Goal: Obtain resource: Download file/media

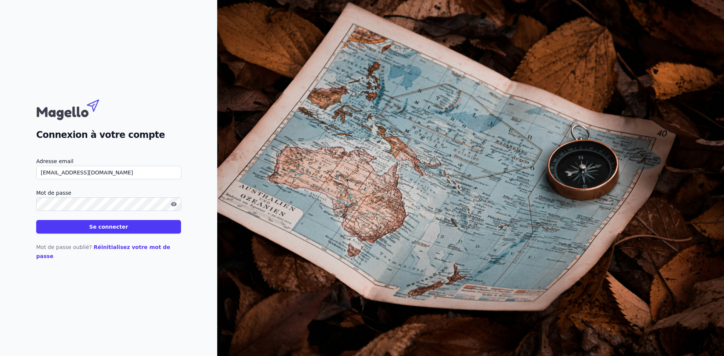
type input "[EMAIL_ADDRESS][DOMAIN_NAME]"
click at [173, 207] on icon "button" at bounding box center [174, 204] width 6 height 6
click at [116, 229] on button "Se connecter" at bounding box center [108, 227] width 145 height 14
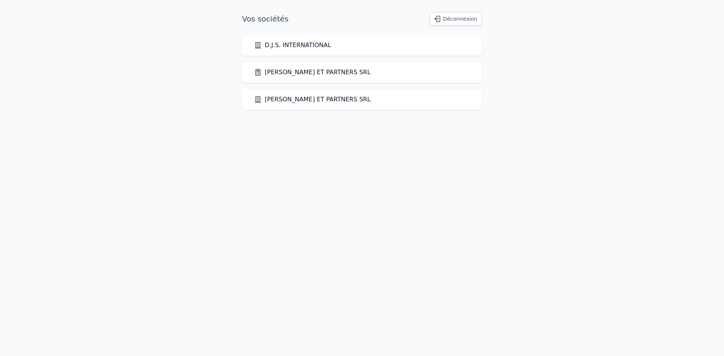
click at [304, 74] on link "[PERSON_NAME] ET PARTNERS SRL" at bounding box center [312, 72] width 117 height 9
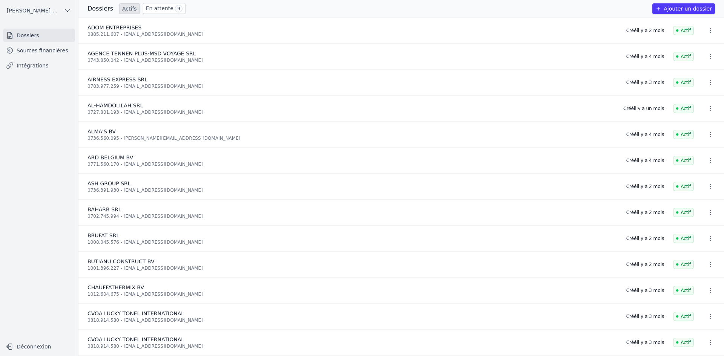
click at [20, 48] on link "Sources financières" at bounding box center [39, 51] width 72 height 14
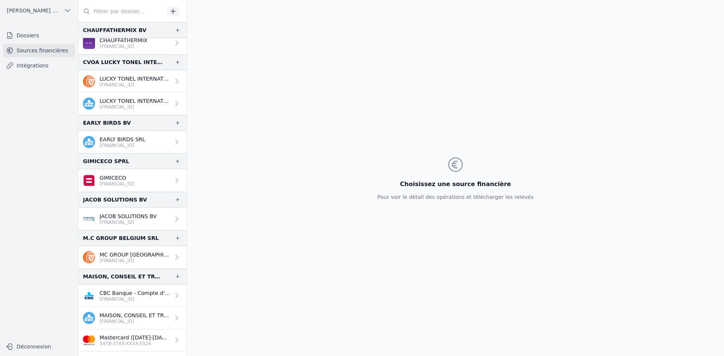
scroll to position [351, 0]
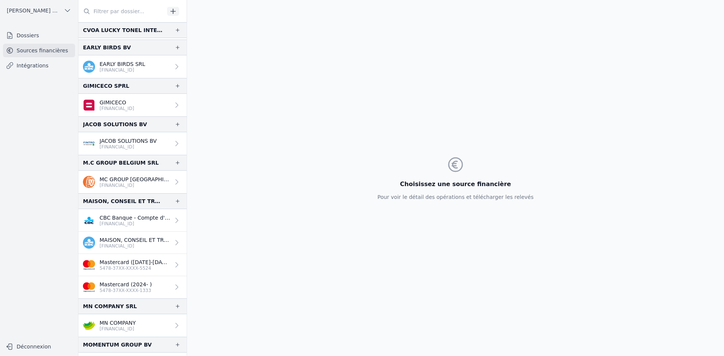
click at [97, 101] on div "GIMICECO [FINANCIAL_ID]" at bounding box center [108, 105] width 51 height 13
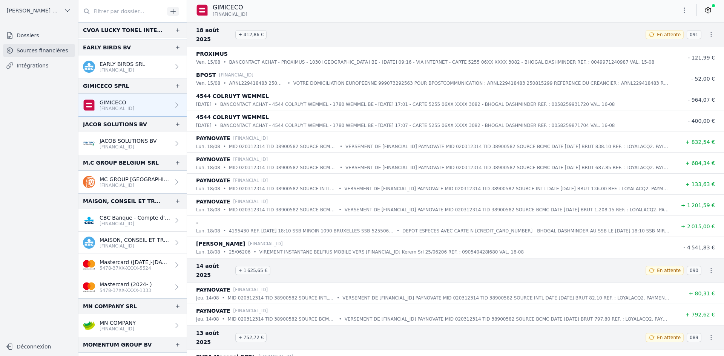
click at [133, 144] on p "[FINANCIAL_ID]" at bounding box center [128, 147] width 57 height 6
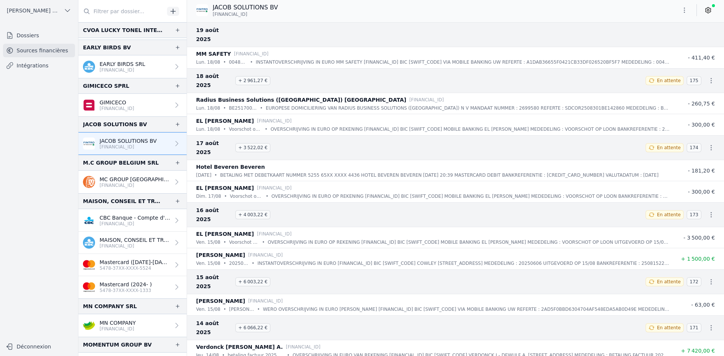
click at [686, 14] on button "button" at bounding box center [684, 10] width 15 height 12
click at [663, 40] on button "Exporter" at bounding box center [666, 40] width 54 height 14
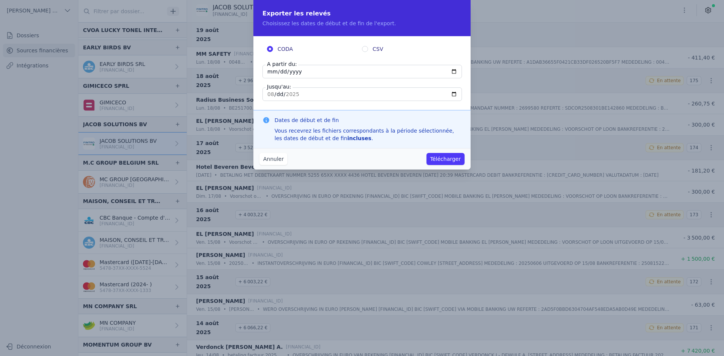
click at [272, 72] on input "[DATE]" at bounding box center [363, 72] width 200 height 14
type input "[DATE]"
click at [433, 157] on button "Télécharger" at bounding box center [446, 159] width 38 height 12
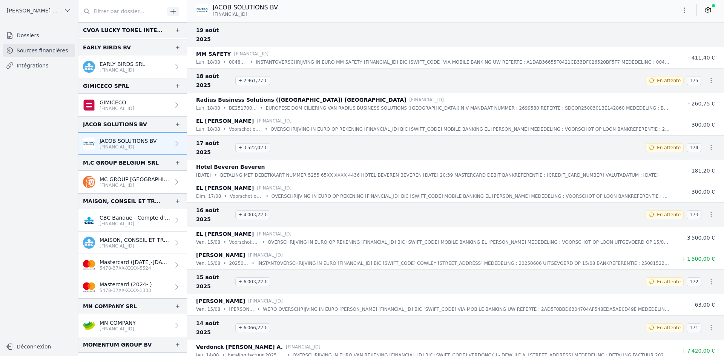
click at [107, 183] on p "[FINANCIAL_ID]" at bounding box center [135, 186] width 71 height 6
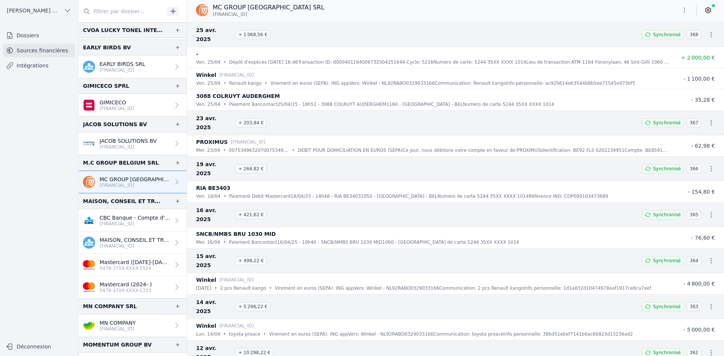
click at [129, 220] on p "CBC Banque - Compte d'épargne" at bounding box center [135, 218] width 71 height 8
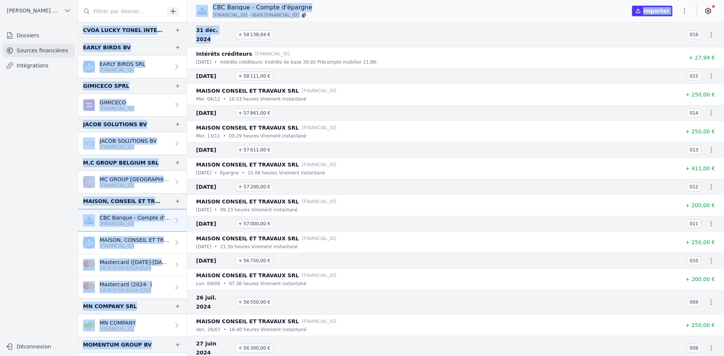
drag, startPoint x: 227, startPoint y: 28, endPoint x: 186, endPoint y: 33, distance: 41.4
click at [182, 22] on div "And 7 items before CHAUFFATHERMIX BV CHAUFFATHERMIX [FINANCIAL_ID] CVOA [PERSON…" at bounding box center [401, 178] width 646 height 356
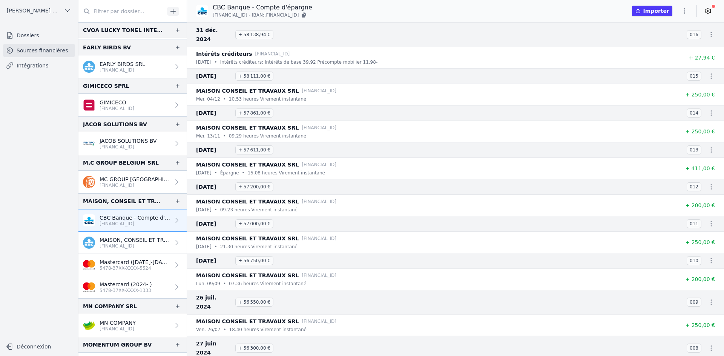
drag, startPoint x: 288, startPoint y: 98, endPoint x: 284, endPoint y: 99, distance: 4.3
click at [287, 105] on div "[DATE] + 57 861,00 € 014" at bounding box center [455, 113] width 537 height 16
click at [132, 238] on p "MAISON, CONSEIL ET TRAVAUX SRL" at bounding box center [135, 240] width 71 height 8
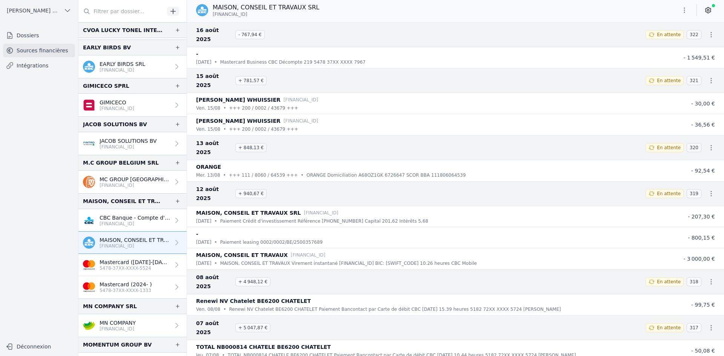
click at [689, 13] on button "button" at bounding box center [684, 10] width 15 height 12
click at [664, 40] on button "Exporter" at bounding box center [666, 40] width 54 height 14
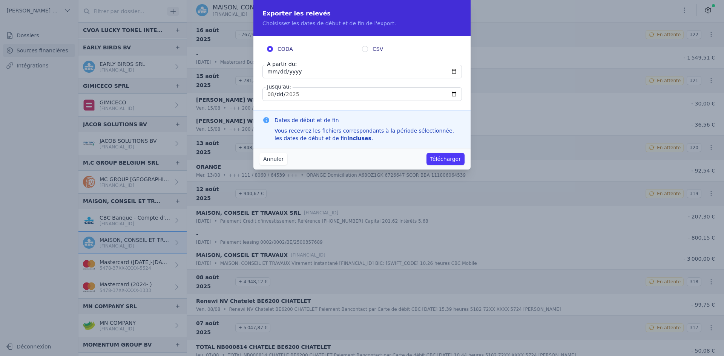
click at [273, 70] on input "[DATE]" at bounding box center [363, 72] width 200 height 14
type input "[DATE]"
click at [437, 160] on button "Télécharger" at bounding box center [446, 159] width 38 height 12
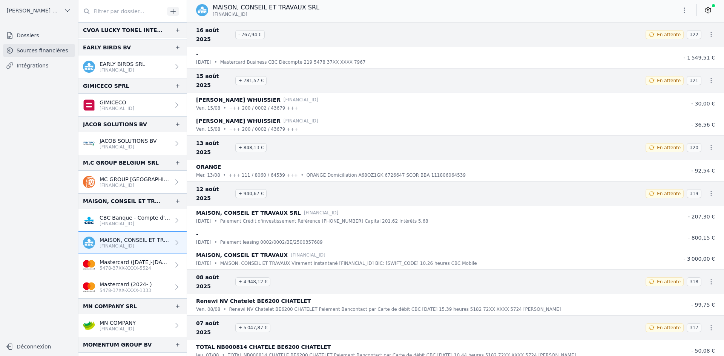
click at [115, 324] on p "MN COMPANY" at bounding box center [118, 323] width 36 height 8
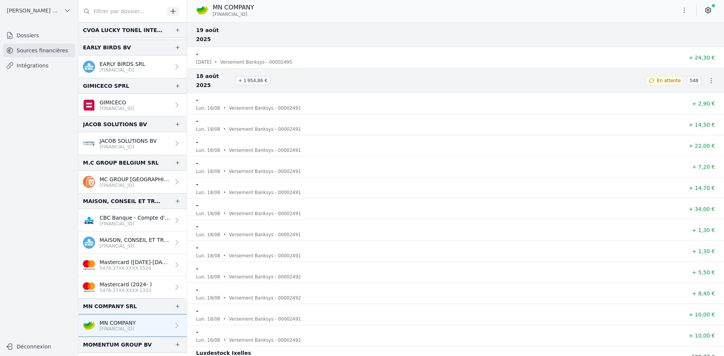
click at [685, 15] on button "button" at bounding box center [684, 10] width 15 height 12
click at [672, 40] on button "Exporter" at bounding box center [666, 40] width 54 height 14
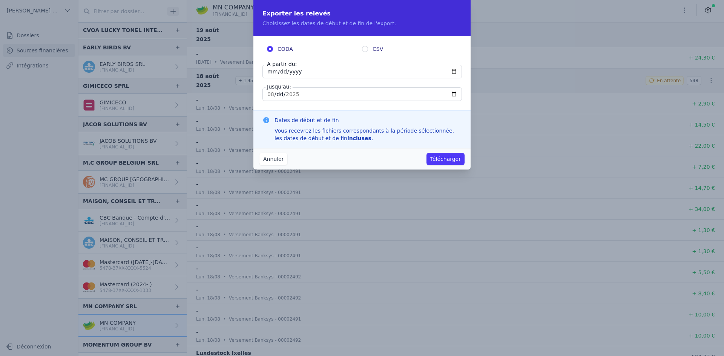
click at [270, 70] on input "[DATE]" at bounding box center [363, 72] width 200 height 14
type input "[DATE]"
click at [454, 159] on button "Télécharger" at bounding box center [446, 159] width 38 height 12
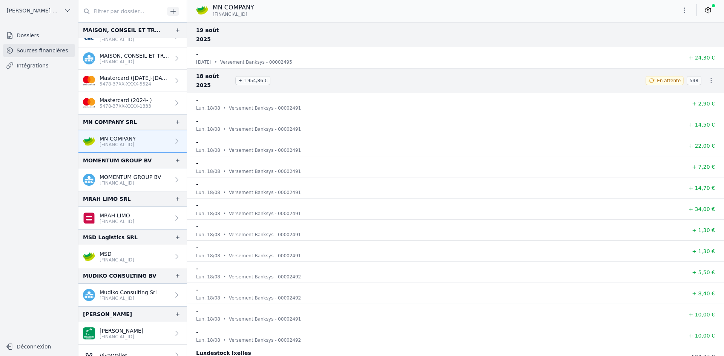
scroll to position [582, 0]
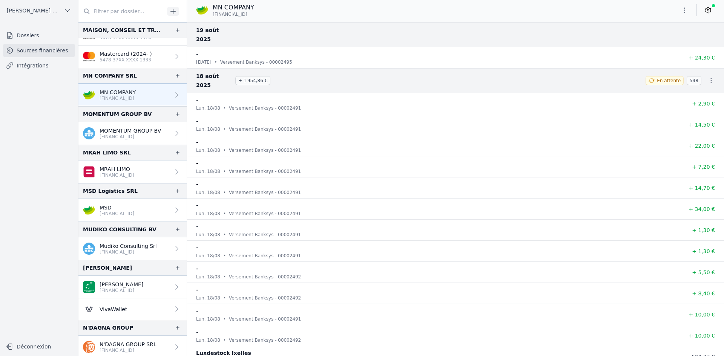
click at [99, 134] on div "MOMENTUM GROUP BV [FINANCIAL_ID]" at bounding box center [122, 133] width 78 height 13
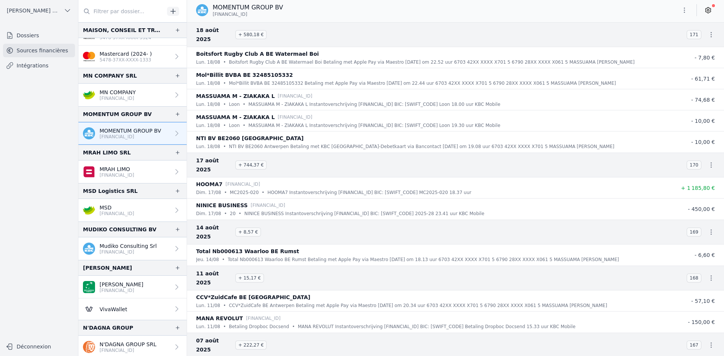
click at [683, 12] on icon "button" at bounding box center [685, 10] width 8 height 8
click at [675, 37] on button "Exporter" at bounding box center [666, 40] width 54 height 14
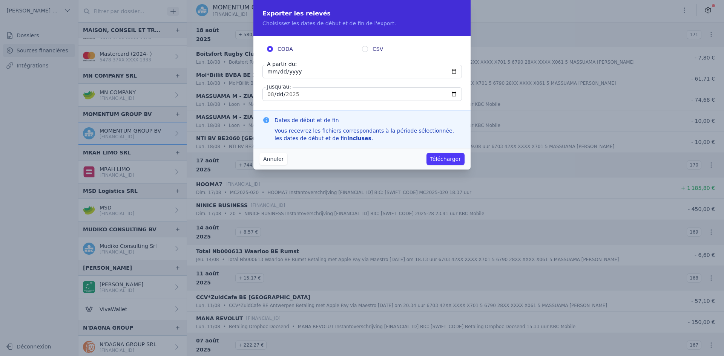
click at [269, 71] on input "[DATE]" at bounding box center [363, 72] width 200 height 14
type input "[DATE]"
click at [445, 162] on button "Télécharger" at bounding box center [446, 159] width 38 height 12
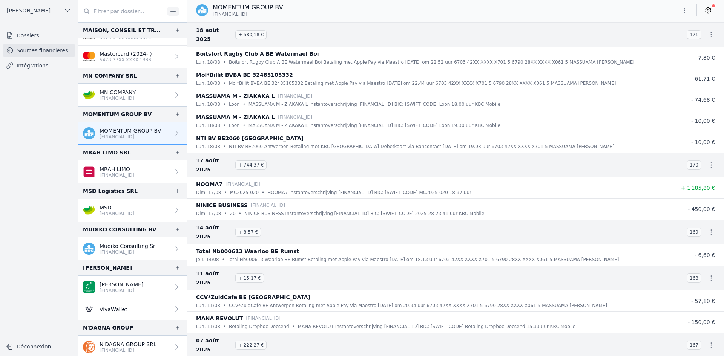
click at [132, 175] on p "[FINANCIAL_ID]" at bounding box center [117, 175] width 35 height 6
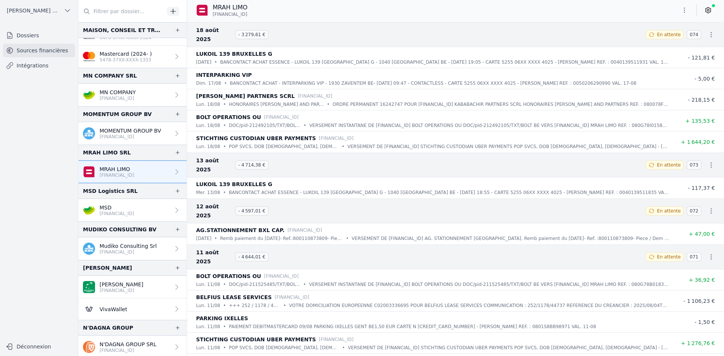
click at [685, 5] on button "button" at bounding box center [684, 10] width 15 height 12
click at [665, 38] on button "Exporter" at bounding box center [666, 40] width 54 height 14
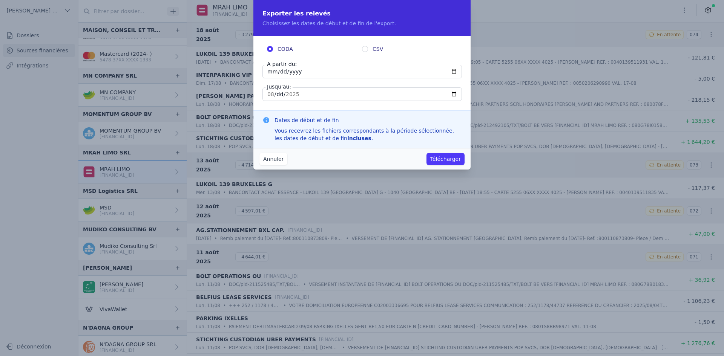
click at [272, 72] on input "[DATE]" at bounding box center [363, 72] width 200 height 14
type input "[DATE]"
click at [435, 157] on button "Télécharger" at bounding box center [446, 159] width 38 height 12
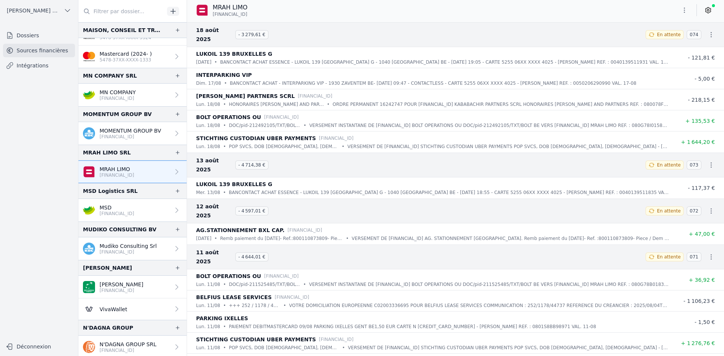
click at [118, 208] on p "MSD" at bounding box center [117, 208] width 35 height 8
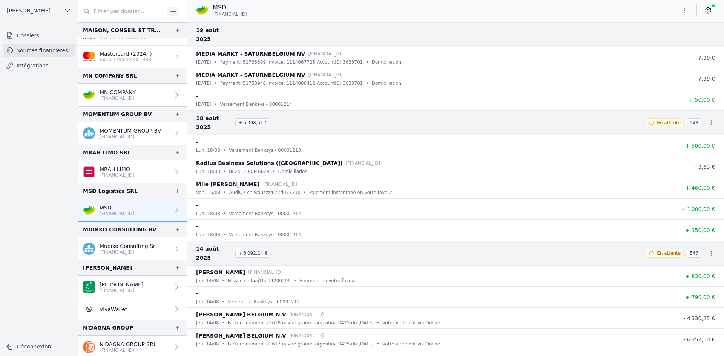
click at [686, 9] on icon "button" at bounding box center [685, 10] width 8 height 8
click at [671, 38] on button "Exporter" at bounding box center [666, 40] width 54 height 14
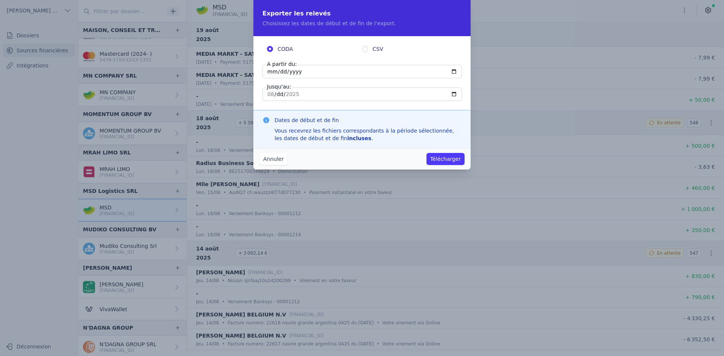
click at [269, 70] on input "[DATE]" at bounding box center [363, 72] width 200 height 14
type input "[DATE]"
click at [450, 160] on button "Télécharger" at bounding box center [446, 159] width 38 height 12
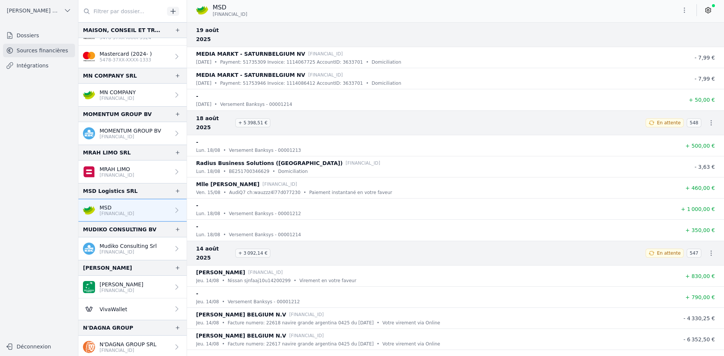
click at [97, 246] on div "Mudiko Consulting Srl [FINANCIAL_ID]" at bounding box center [120, 249] width 74 height 13
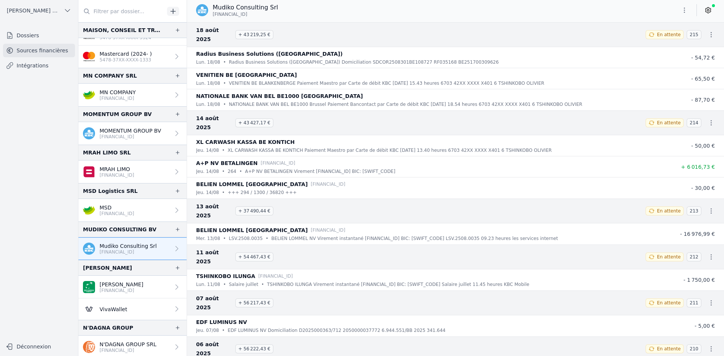
click at [687, 14] on icon "button" at bounding box center [685, 10] width 8 height 8
click at [659, 37] on button "Exporter" at bounding box center [666, 40] width 54 height 14
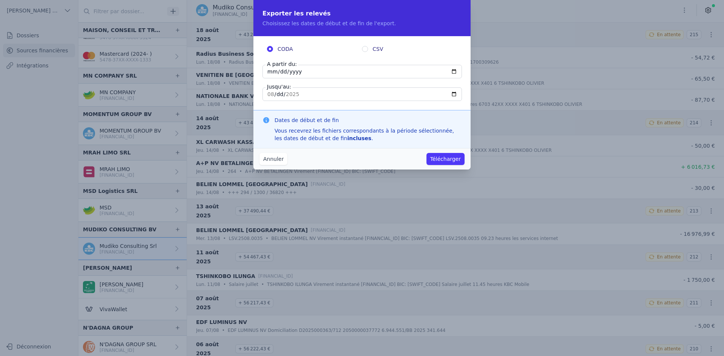
click at [270, 71] on input "[DATE]" at bounding box center [363, 72] width 200 height 14
type input "[DATE]"
click at [439, 161] on button "Télécharger" at bounding box center [446, 159] width 38 height 12
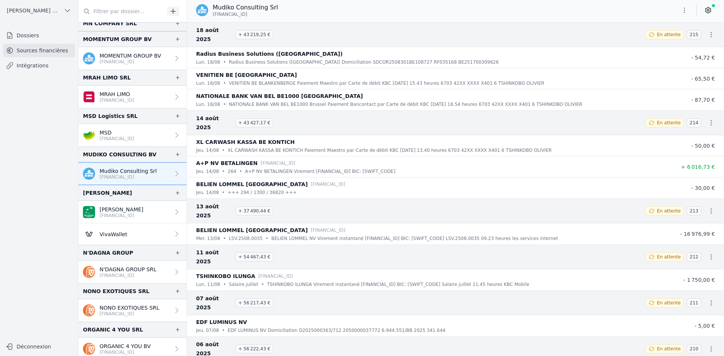
scroll to position [657, 0]
click at [114, 213] on p "[FINANCIAL_ID]" at bounding box center [122, 215] width 44 height 6
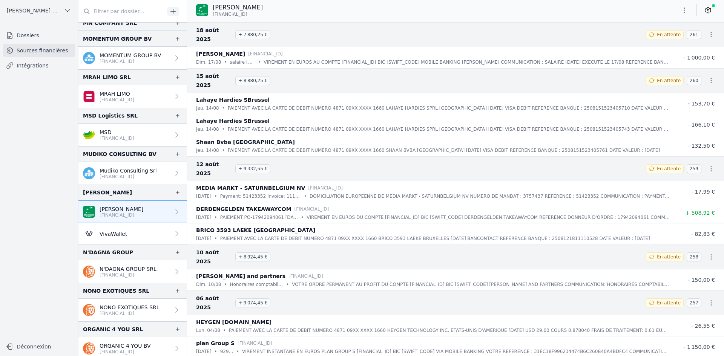
click at [117, 232] on p "VivaWallet" at bounding box center [114, 234] width 28 height 8
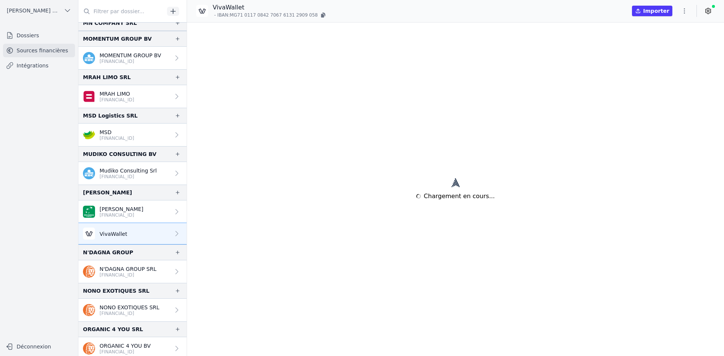
click at [121, 212] on p "[PERSON_NAME]" at bounding box center [122, 210] width 44 height 8
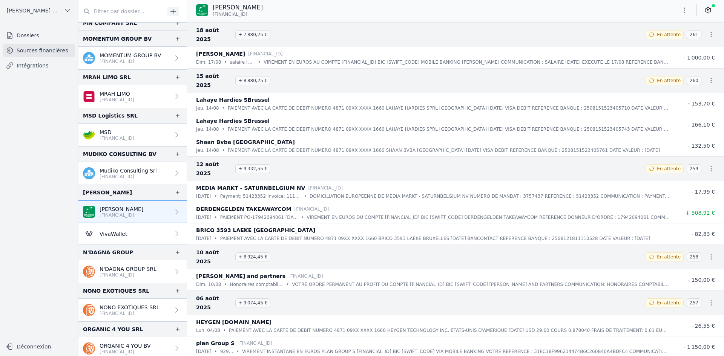
click at [685, 6] on button "button" at bounding box center [684, 10] width 15 height 12
click at [662, 39] on button "Exporter" at bounding box center [666, 40] width 54 height 14
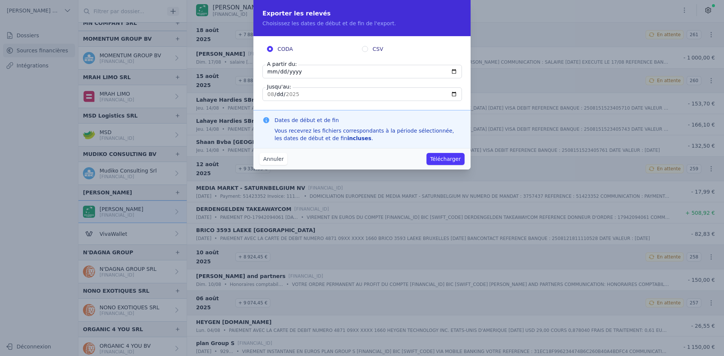
click at [272, 73] on input "[DATE]" at bounding box center [363, 72] width 200 height 14
type input "[DATE]"
click at [445, 157] on button "Télécharger" at bounding box center [446, 159] width 38 height 12
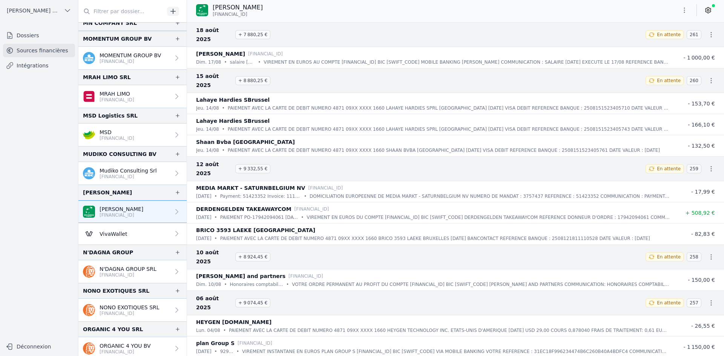
scroll to position [695, 0]
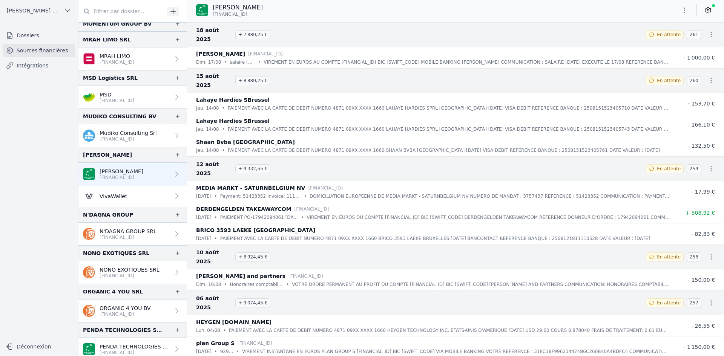
click at [116, 233] on p "N'DAGNA GROUP SRL" at bounding box center [128, 232] width 57 height 8
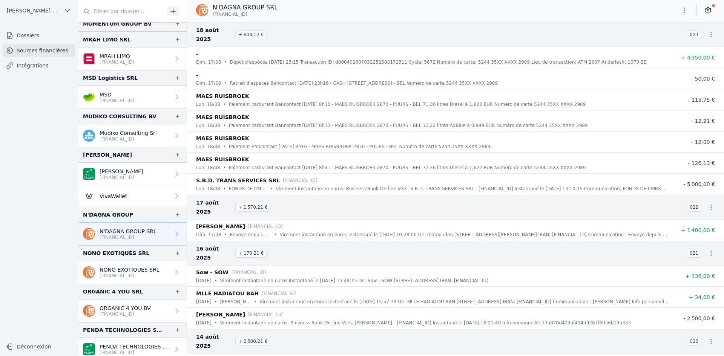
click at [683, 9] on icon "button" at bounding box center [685, 10] width 8 height 8
click at [666, 37] on button "Exporter" at bounding box center [666, 40] width 54 height 14
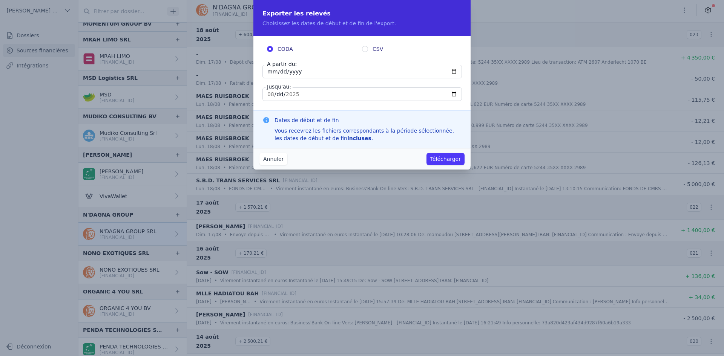
click at [279, 158] on button "Annuler" at bounding box center [273, 159] width 28 height 12
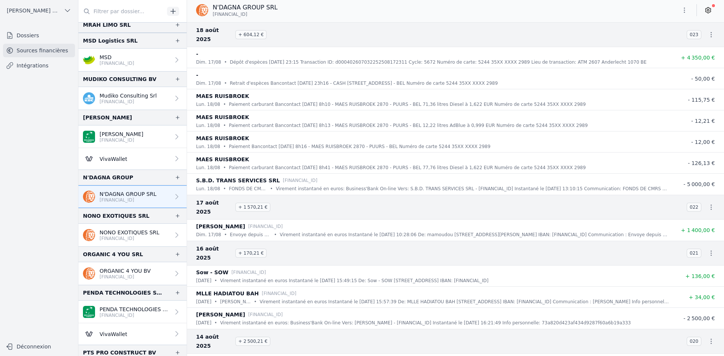
scroll to position [733, 0]
click at [142, 229] on p "NONO EXOTIQUES SRL" at bounding box center [130, 233] width 60 height 8
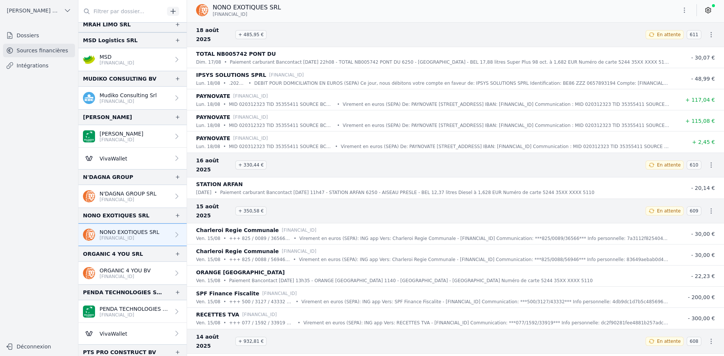
click at [686, 11] on icon "button" at bounding box center [685, 10] width 8 height 8
click at [661, 41] on button "Exporter" at bounding box center [666, 40] width 54 height 14
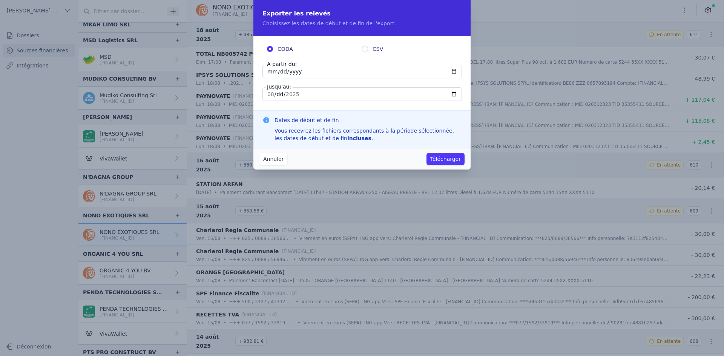
click at [270, 71] on input "[DATE]" at bounding box center [363, 72] width 200 height 14
type input "[DATE]"
click at [436, 158] on button "Télécharger" at bounding box center [446, 159] width 38 height 12
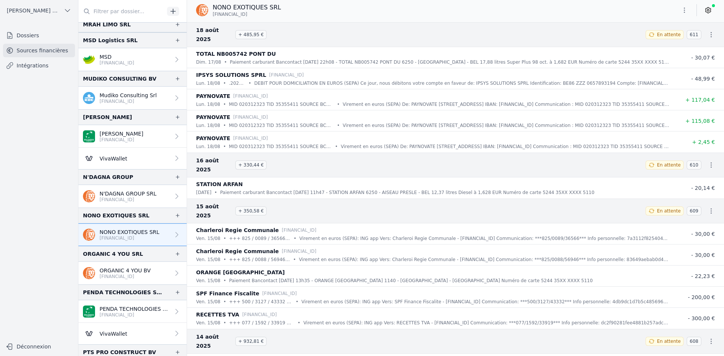
click at [117, 270] on p "ORGANIC 4 YOU BV" at bounding box center [125, 271] width 51 height 8
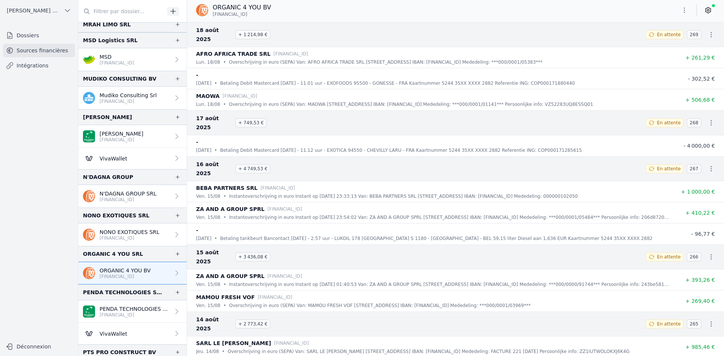
click at [684, 11] on icon "button" at bounding box center [684, 10] width 1 height 5
click at [668, 39] on button "Exporter" at bounding box center [666, 40] width 54 height 14
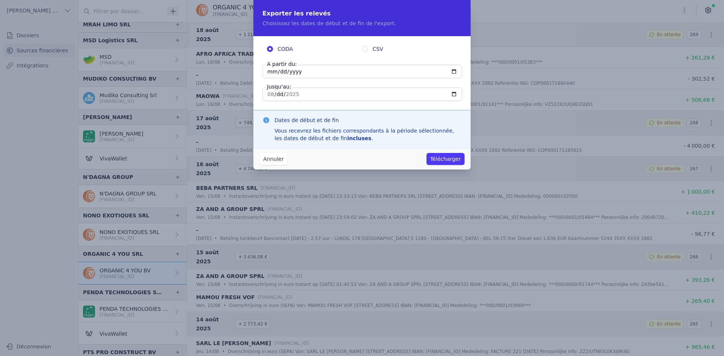
click at [271, 69] on input "[DATE]" at bounding box center [363, 72] width 200 height 14
type input "[DATE]"
click at [449, 156] on button "Télécharger" at bounding box center [446, 159] width 38 height 12
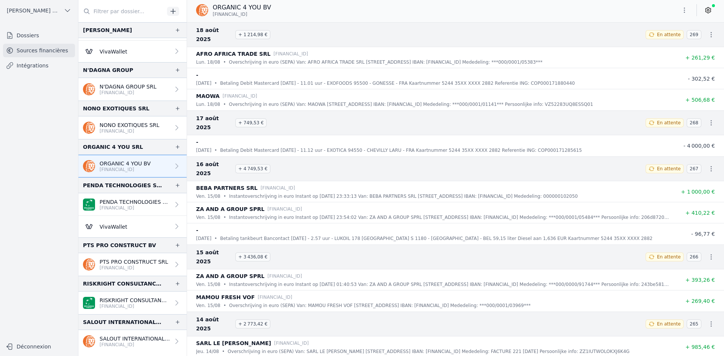
scroll to position [846, 0]
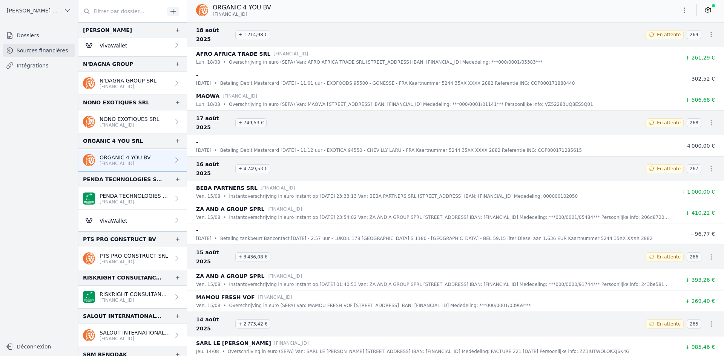
click at [114, 205] on p "[FINANCIAL_ID]" at bounding box center [135, 202] width 71 height 6
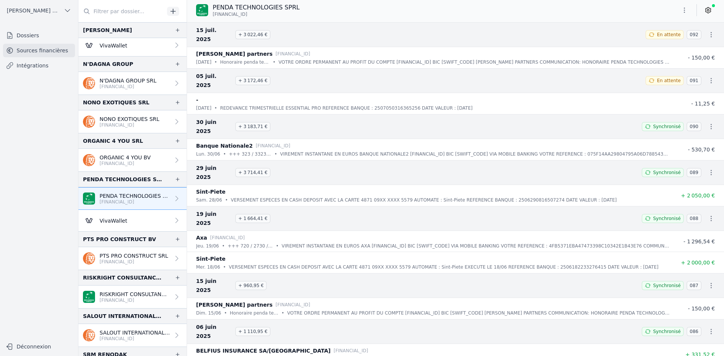
click at [130, 259] on p "[FINANCIAL_ID]" at bounding box center [134, 262] width 69 height 6
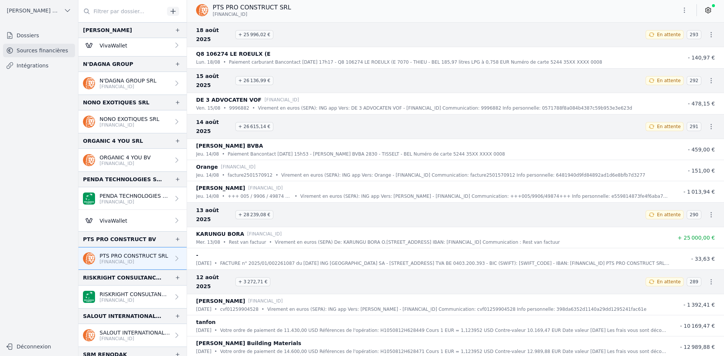
click at [685, 10] on icon "button" at bounding box center [684, 10] width 1 height 5
click at [670, 40] on button "Exporter" at bounding box center [666, 40] width 54 height 14
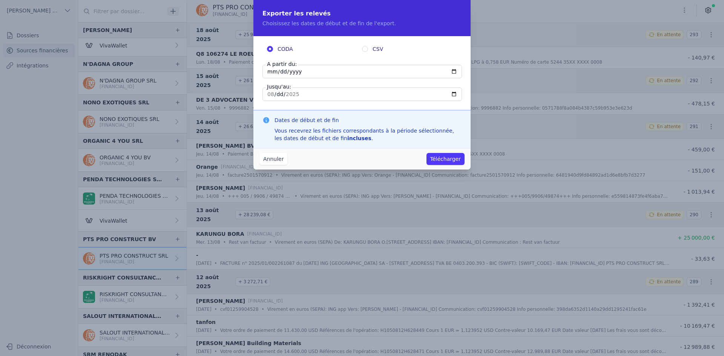
click at [272, 72] on input "[DATE]" at bounding box center [363, 72] width 200 height 14
type input "[DATE]"
click at [437, 155] on button "Télécharger" at bounding box center [446, 159] width 38 height 12
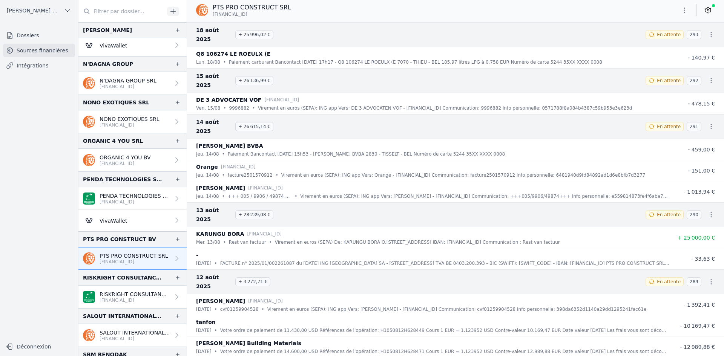
click at [124, 290] on link "RISKRIGHT CONSULTANCY BV [FINANCIAL_ID]" at bounding box center [132, 297] width 108 height 23
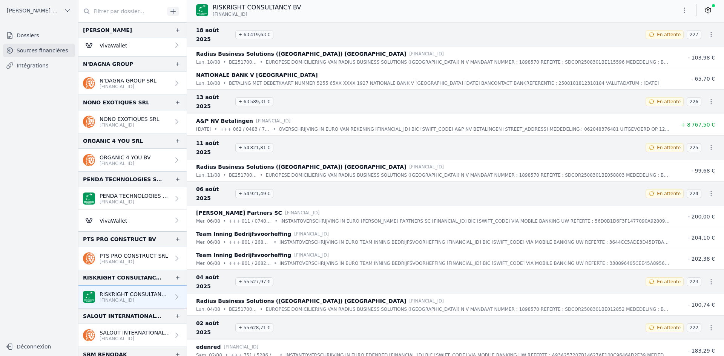
click at [682, 7] on icon "button" at bounding box center [685, 10] width 8 height 8
click at [668, 41] on button "Exporter" at bounding box center [666, 40] width 54 height 14
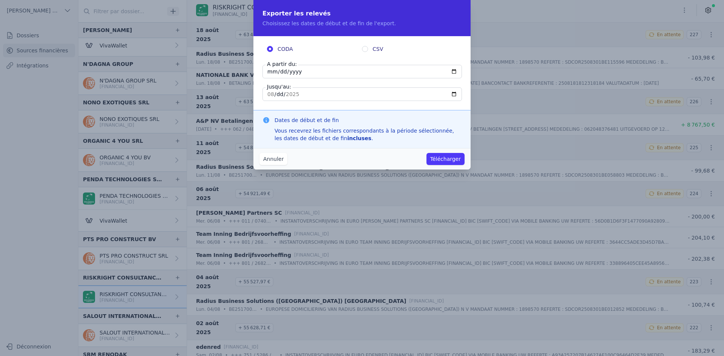
click at [267, 72] on input "[DATE]" at bounding box center [363, 72] width 200 height 14
type input "[DATE]"
click at [437, 159] on button "Télécharger" at bounding box center [446, 159] width 38 height 12
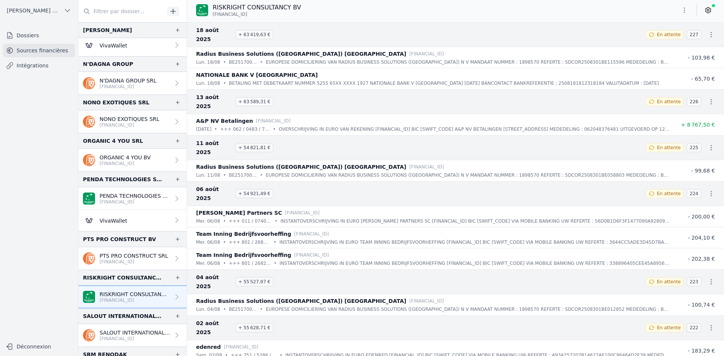
click at [127, 335] on p "SALOUT INTERNATIONAL SRL" at bounding box center [135, 333] width 71 height 8
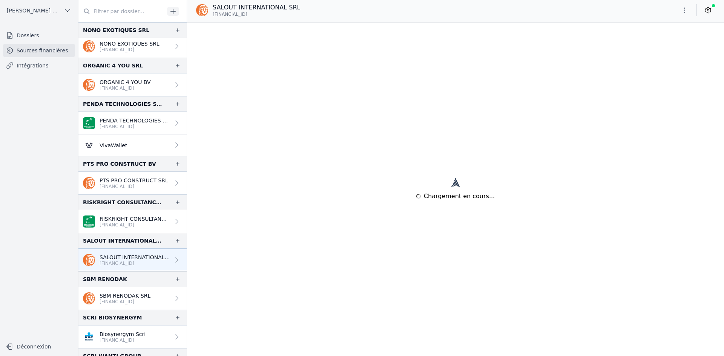
scroll to position [959, 0]
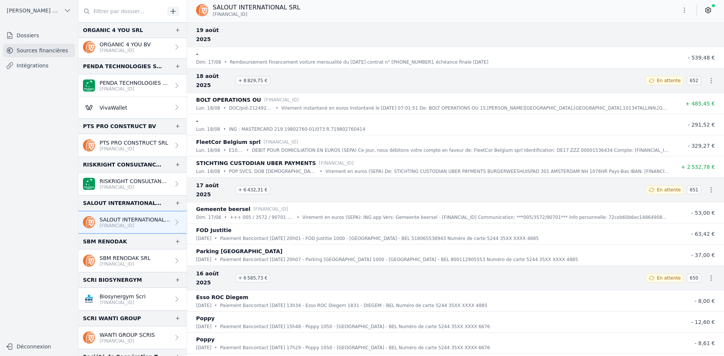
click at [680, 8] on button "button" at bounding box center [684, 10] width 15 height 12
click at [659, 41] on button "Exporter" at bounding box center [666, 40] width 54 height 14
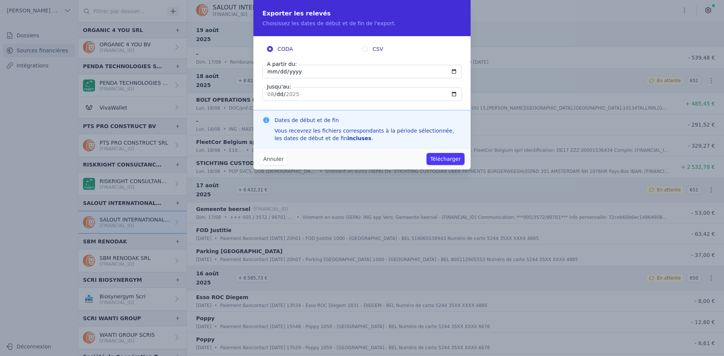
click at [272, 73] on input "[DATE]" at bounding box center [363, 72] width 200 height 14
type input "[DATE]"
click at [439, 160] on button "Télécharger" at bounding box center [446, 159] width 38 height 12
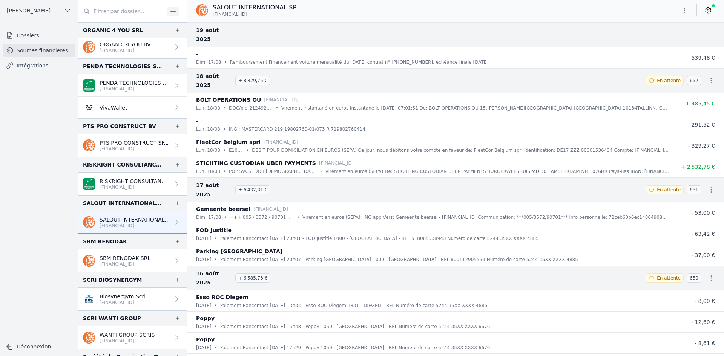
drag, startPoint x: 125, startPoint y: 260, endPoint x: 131, endPoint y: 260, distance: 6.4
click at [125, 260] on p "SBM RENODAK SRL" at bounding box center [125, 259] width 51 height 8
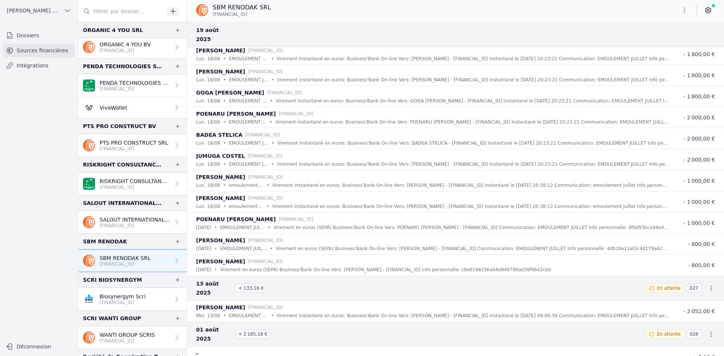
scroll to position [38, 0]
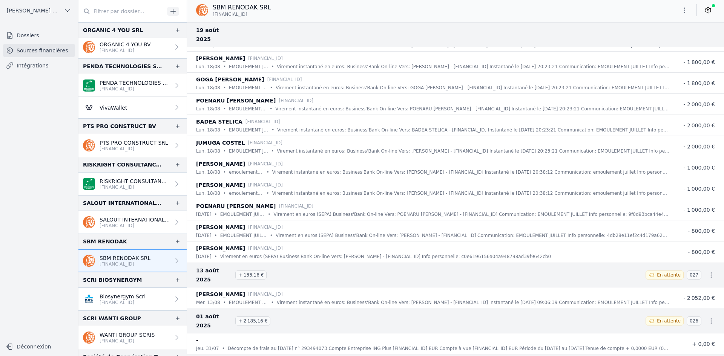
click at [680, 11] on button "button" at bounding box center [684, 10] width 15 height 12
click at [666, 40] on button "Exporter" at bounding box center [666, 40] width 54 height 14
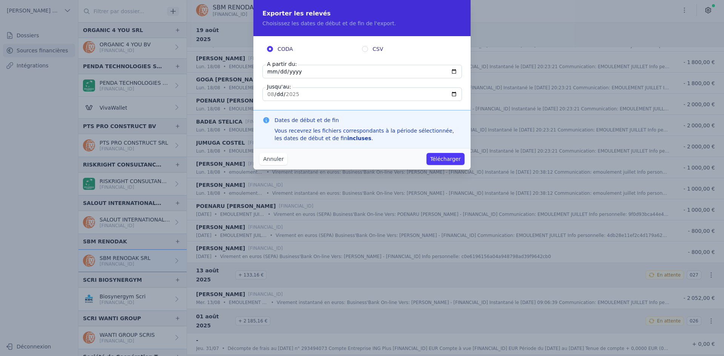
click at [267, 71] on input "[DATE]" at bounding box center [363, 72] width 200 height 14
type input "[DATE]"
click at [274, 161] on button "Annuler" at bounding box center [273, 159] width 28 height 12
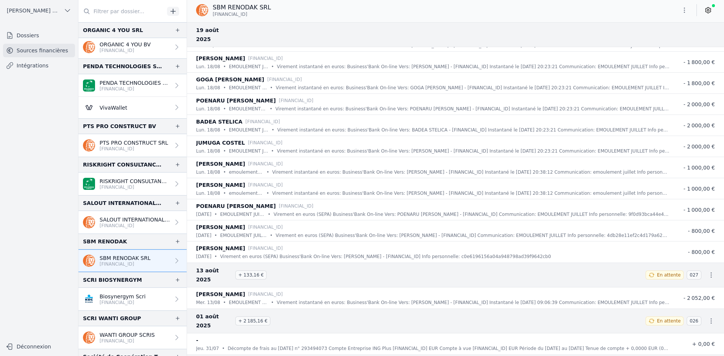
scroll to position [0, 0]
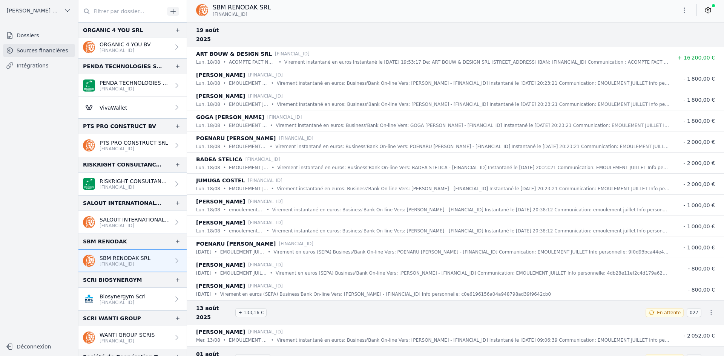
click at [683, 10] on icon "button" at bounding box center [685, 10] width 8 height 8
click at [654, 39] on button "Exporter" at bounding box center [666, 40] width 54 height 14
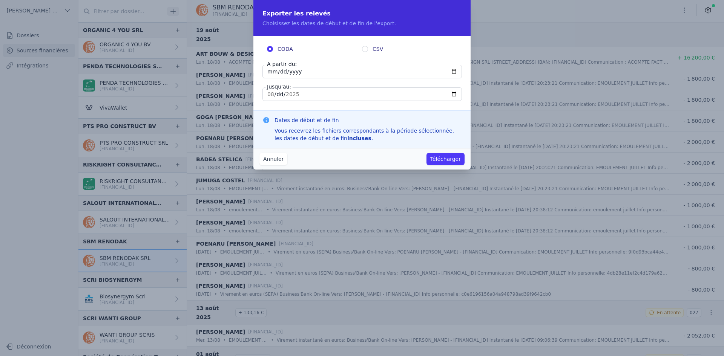
click at [273, 68] on input "[DATE]" at bounding box center [363, 72] width 200 height 14
type input "[DATE]"
click at [440, 161] on button "Télécharger" at bounding box center [446, 159] width 38 height 12
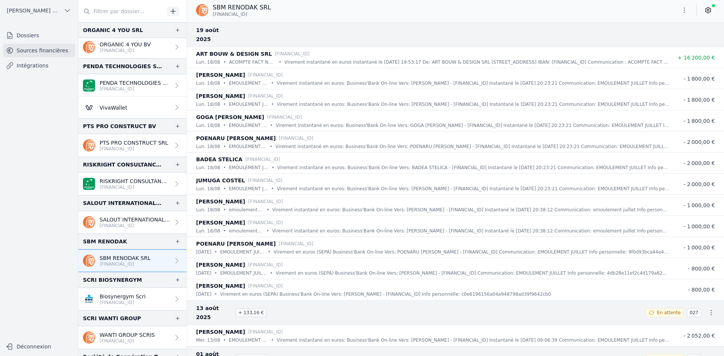
click at [104, 303] on p "[FINANCIAL_ID]" at bounding box center [123, 303] width 46 height 6
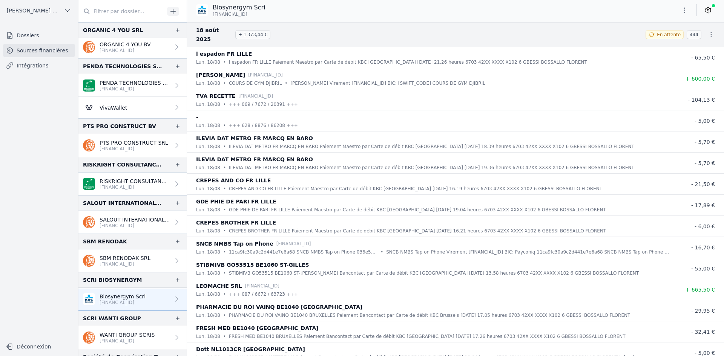
click at [683, 12] on icon "button" at bounding box center [685, 10] width 8 height 8
click at [666, 41] on button "Exporter" at bounding box center [666, 40] width 54 height 14
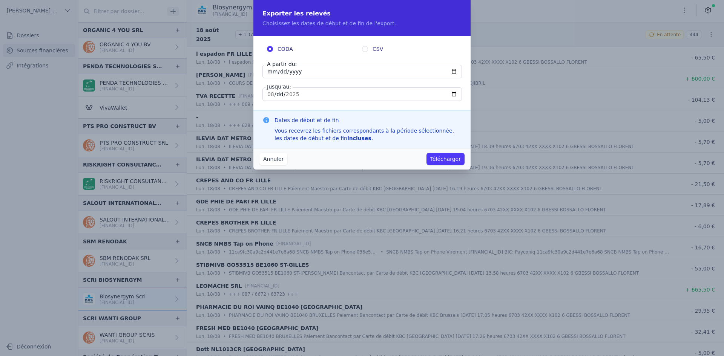
click at [270, 73] on input "[DATE]" at bounding box center [363, 72] width 200 height 14
type input "[DATE]"
click at [446, 159] on button "Télécharger" at bounding box center [446, 159] width 38 height 12
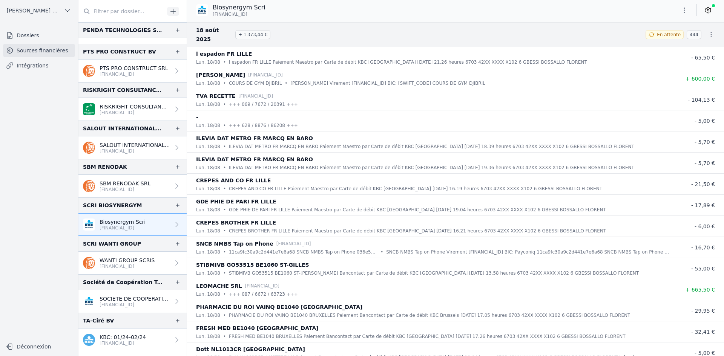
scroll to position [1035, 0]
click at [111, 261] on p "WANTI GROUP SCRIS" at bounding box center [127, 260] width 55 height 8
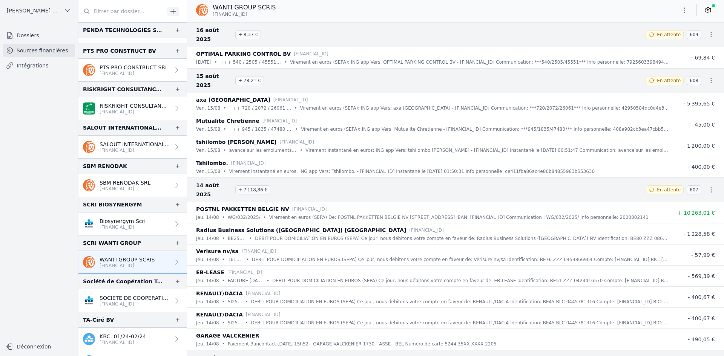
click at [683, 14] on icon "button" at bounding box center [685, 10] width 8 height 8
click at [661, 38] on button "Exporter" at bounding box center [666, 40] width 54 height 14
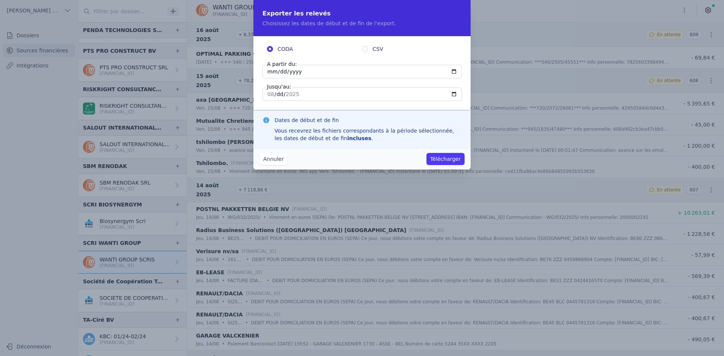
click at [270, 70] on input "[DATE]" at bounding box center [363, 72] width 200 height 14
type input "[DATE]"
click at [431, 162] on button "Télécharger" at bounding box center [446, 159] width 38 height 12
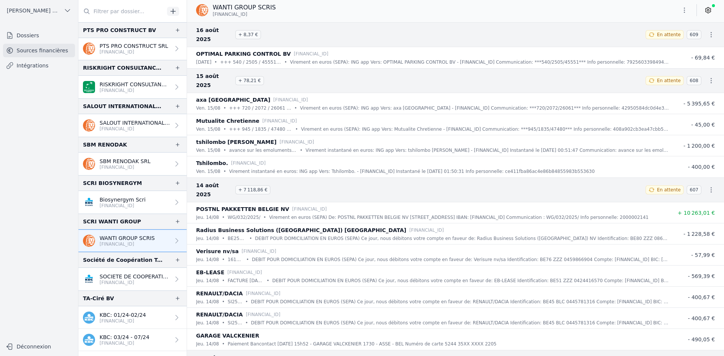
scroll to position [1110, 0]
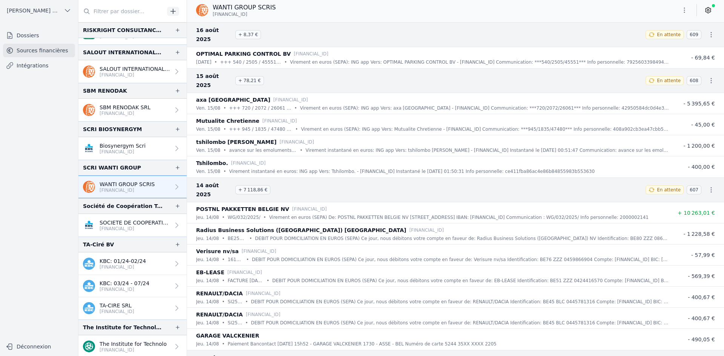
click at [133, 233] on link "SOCIETE DE COOPERATION TECHNIQUE SR [FINANCIAL_ID]" at bounding box center [132, 225] width 108 height 23
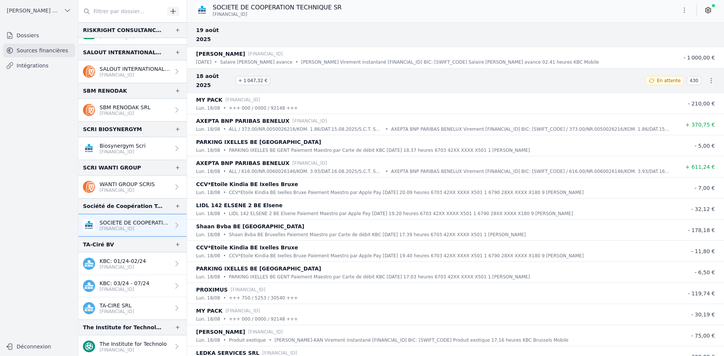
click at [684, 10] on icon "button" at bounding box center [684, 10] width 1 height 5
click at [670, 37] on button "Exporter" at bounding box center [666, 40] width 54 height 14
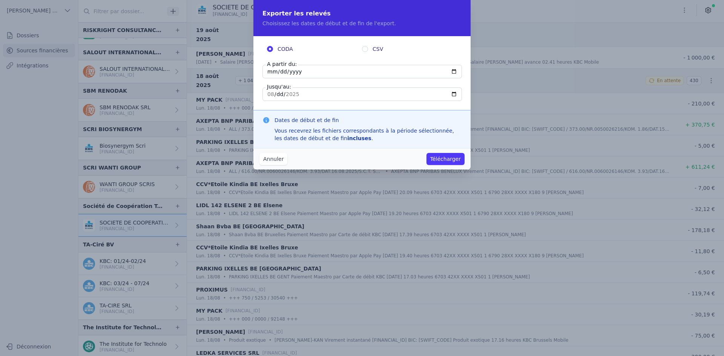
click at [270, 72] on input "[DATE]" at bounding box center [363, 72] width 200 height 14
type input "[DATE]"
click at [451, 157] on button "Télécharger" at bounding box center [446, 159] width 38 height 12
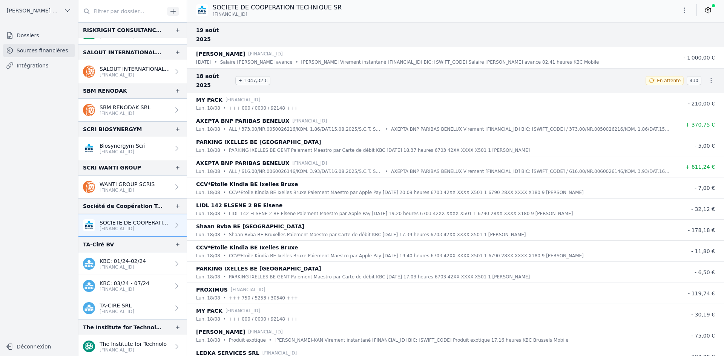
scroll to position [1148, 0]
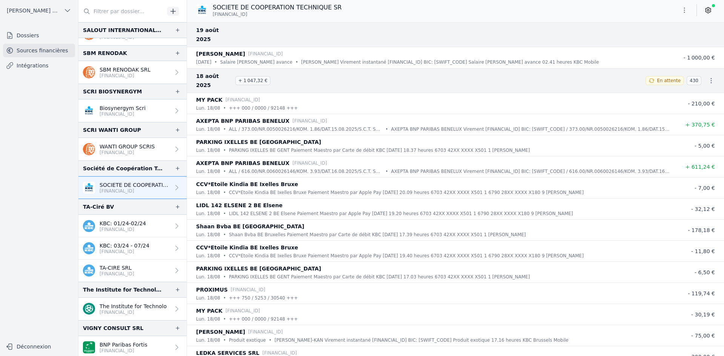
click at [110, 220] on p "KBC: 01/24-02/24" at bounding box center [123, 224] width 46 height 8
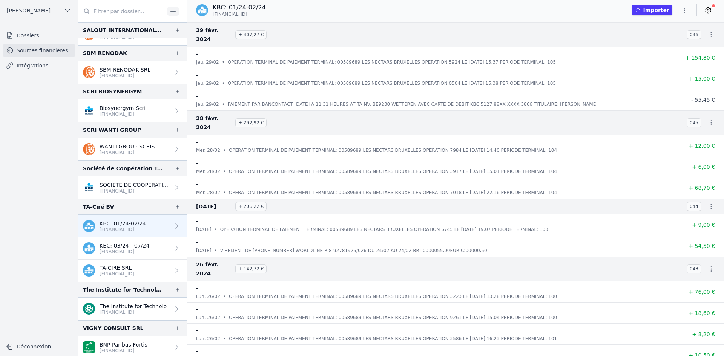
click at [111, 248] on p "KBC: 03/24 - 07/24" at bounding box center [125, 246] width 50 height 8
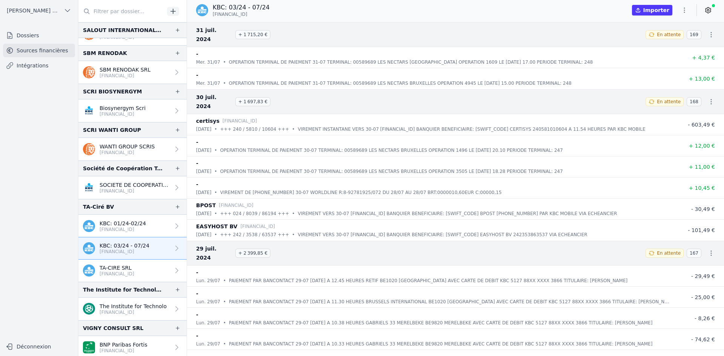
click at [113, 266] on p "TA-CIRE SRL" at bounding box center [117, 268] width 35 height 8
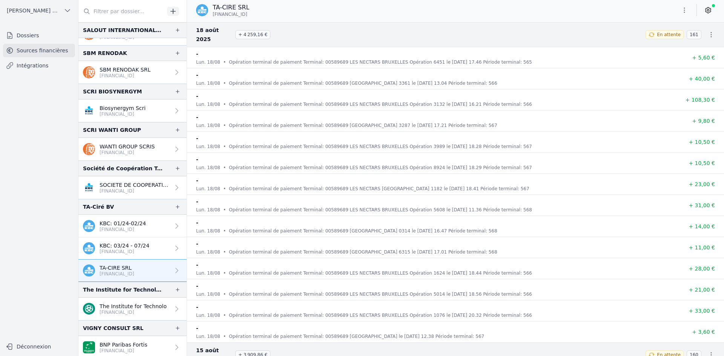
click at [685, 9] on icon "button" at bounding box center [685, 10] width 8 height 8
click at [653, 38] on button "Exporter" at bounding box center [666, 40] width 54 height 14
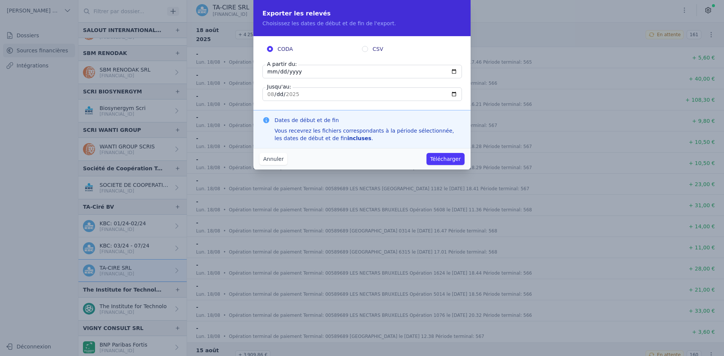
click at [273, 72] on input "[DATE]" at bounding box center [363, 72] width 200 height 14
type input "[DATE]"
click at [441, 159] on button "Télécharger" at bounding box center [446, 159] width 38 height 12
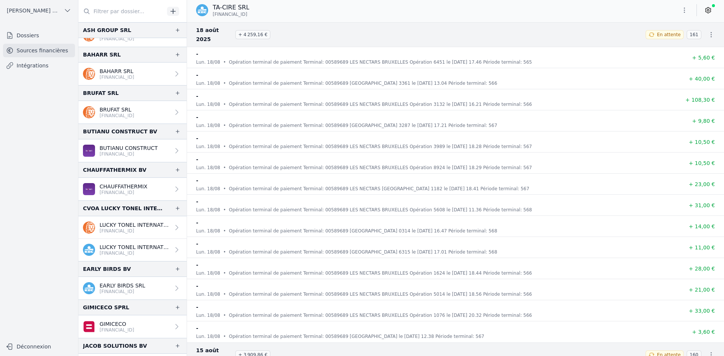
scroll to position [167, 0]
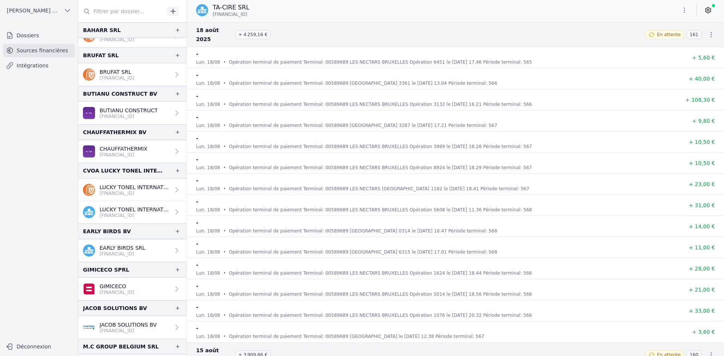
click at [126, 187] on p "LUCKY TONEL INTERNATIONAL SCRIS" at bounding box center [135, 188] width 71 height 8
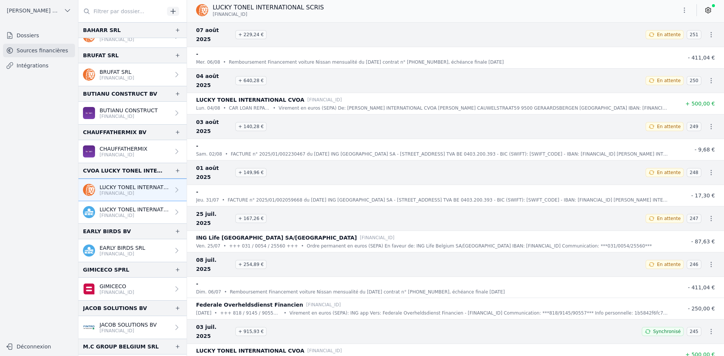
scroll to position [92, 0]
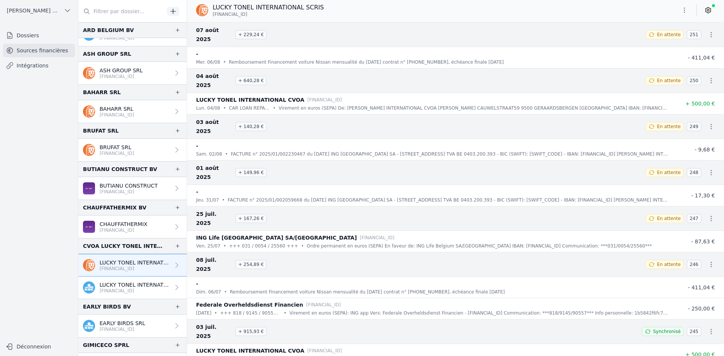
click at [119, 282] on p "LUCKY TONEL INTERNATIONAL CVOA" at bounding box center [135, 285] width 71 height 8
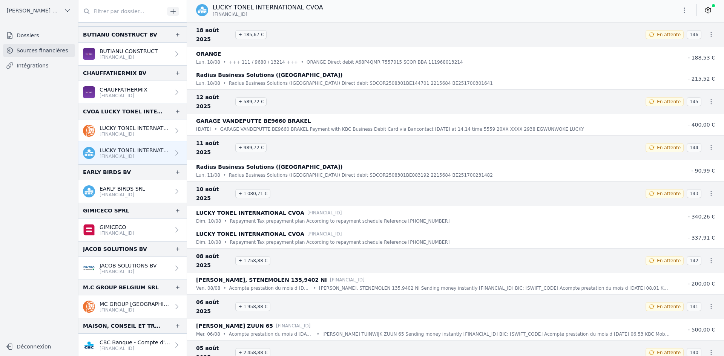
scroll to position [264, 0]
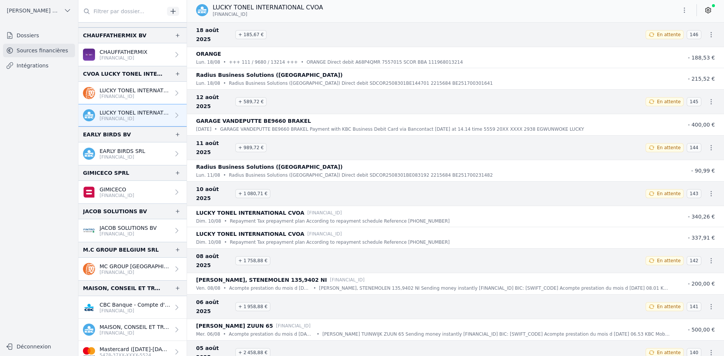
click at [112, 268] on p "MC GROUP [GEOGRAPHIC_DATA] SRL" at bounding box center [135, 267] width 71 height 8
